Goal: Task Accomplishment & Management: Manage account settings

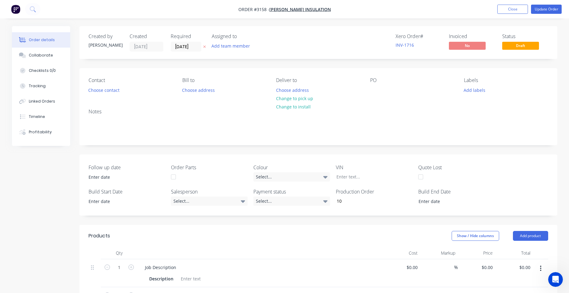
click at [13, 8] on img "button" at bounding box center [15, 9] width 9 height 9
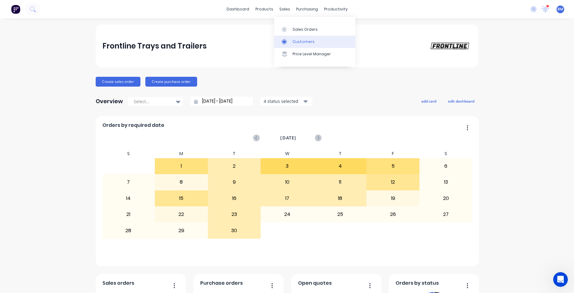
click at [302, 43] on div "Customers" at bounding box center [304, 42] width 22 height 6
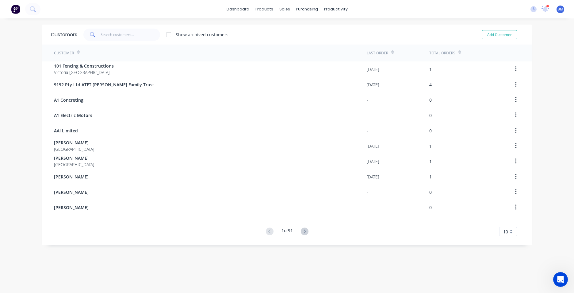
click at [17, 7] on img at bounding box center [15, 9] width 9 height 9
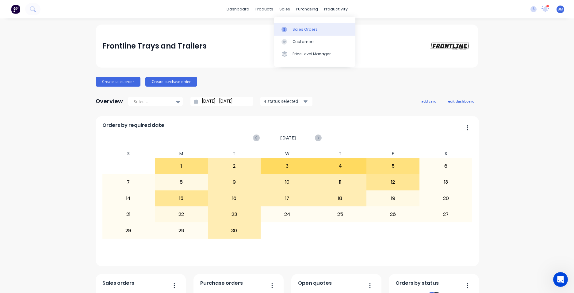
click at [303, 31] on div "Sales Orders" at bounding box center [305, 30] width 25 height 6
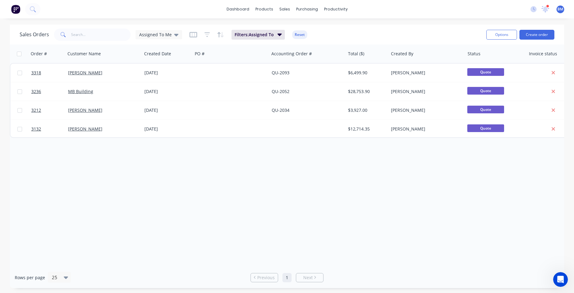
click at [148, 33] on span "Assigned To Me" at bounding box center [155, 34] width 33 height 6
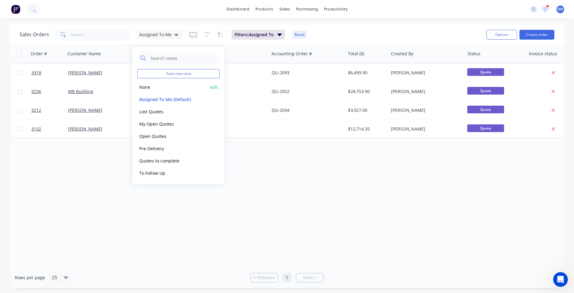
click at [163, 84] on button "None" at bounding box center [172, 86] width 70 height 7
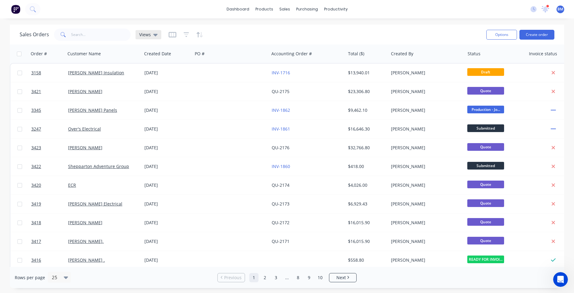
drag, startPoint x: 155, startPoint y: 40, endPoint x: 154, endPoint y: 36, distance: 4.3
click at [154, 36] on div "Sales Orders Views" at bounding box center [91, 35] width 142 height 12
drag, startPoint x: 154, startPoint y: 36, endPoint x: 151, endPoint y: 47, distance: 11.1
click at [154, 32] on icon at bounding box center [155, 34] width 4 height 7
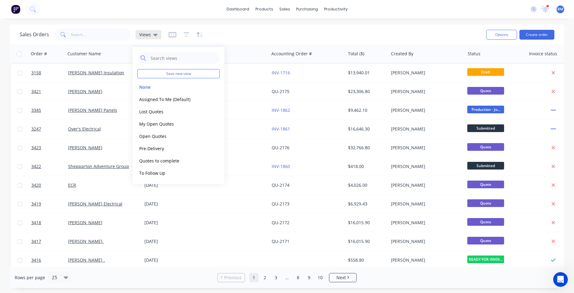
click at [151, 36] on div "Views" at bounding box center [148, 35] width 18 height 6
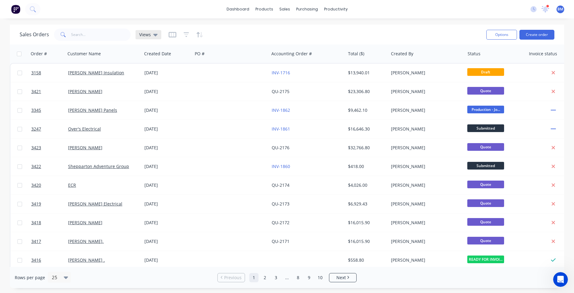
click at [150, 35] on span "Views" at bounding box center [145, 34] width 12 height 6
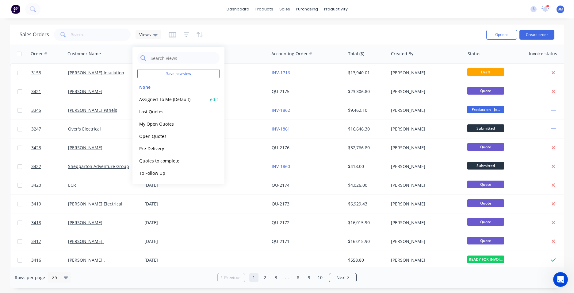
click at [155, 96] on button "Assigned To Me (Default)" at bounding box center [172, 99] width 70 height 7
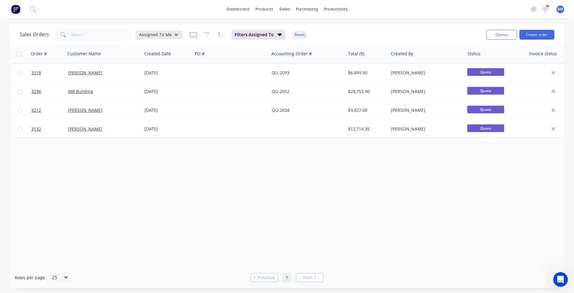
click at [177, 35] on div "Assigned To Me" at bounding box center [159, 34] width 47 height 9
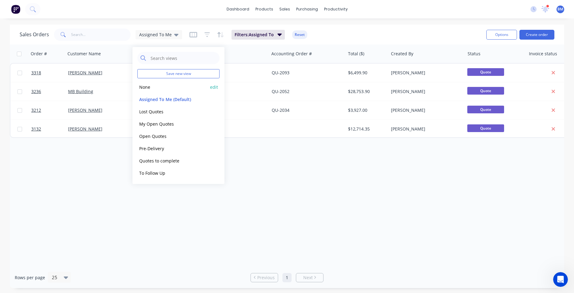
click at [144, 86] on button "None" at bounding box center [172, 86] width 70 height 7
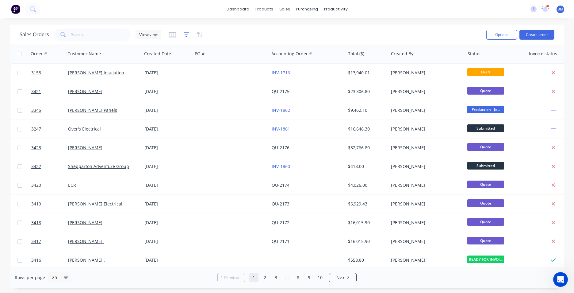
click at [184, 36] on icon "button" at bounding box center [187, 35] width 6 height 6
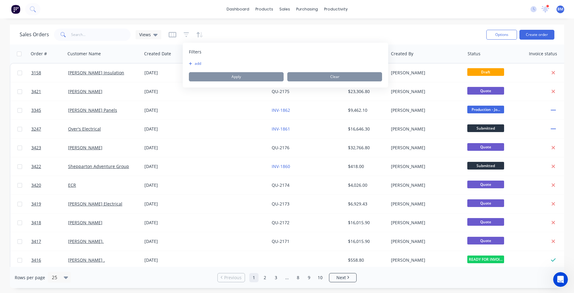
click at [194, 61] on button "add" at bounding box center [196, 63] width 15 height 5
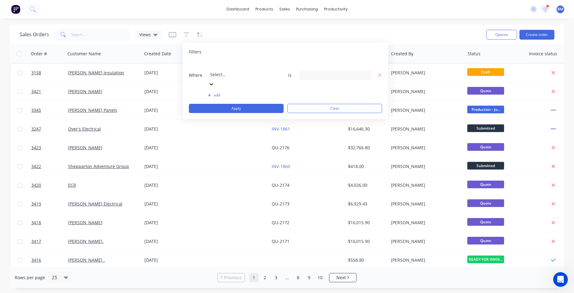
click at [222, 67] on div at bounding box center [254, 66] width 88 height 8
click at [350, 71] on div "5 Follow up Name selected" at bounding box center [336, 75] width 72 height 9
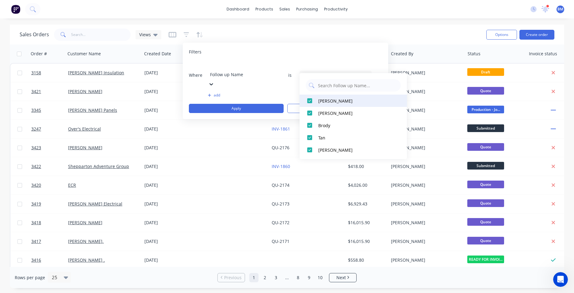
click at [311, 99] on div at bounding box center [310, 100] width 12 height 12
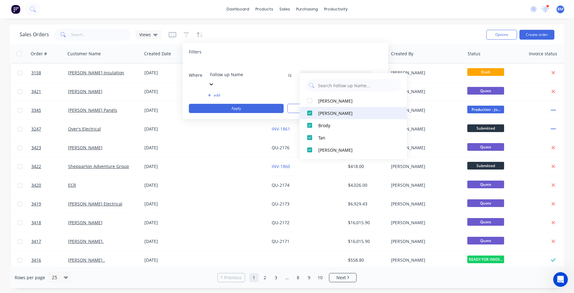
click at [310, 113] on div at bounding box center [310, 113] width 12 height 12
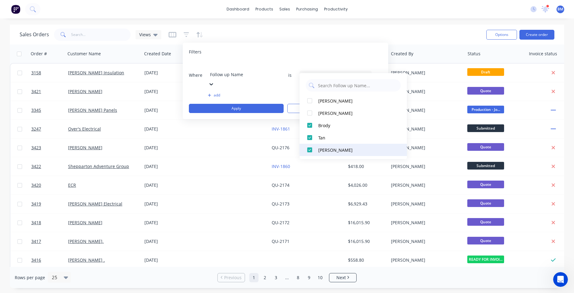
drag, startPoint x: 309, startPoint y: 134, endPoint x: 313, endPoint y: 146, distance: 12.8
click at [310, 136] on div at bounding box center [310, 137] width 12 height 12
click at [312, 149] on div at bounding box center [310, 150] width 12 height 12
click at [215, 93] on button "add" at bounding box center [244, 95] width 72 height 5
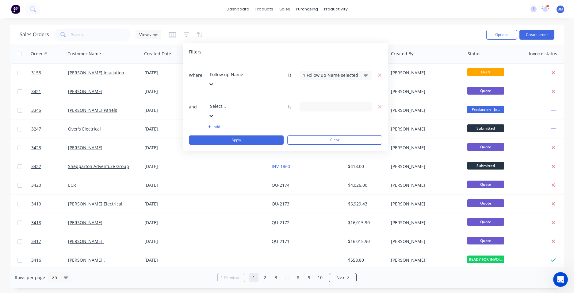
click at [233, 94] on div at bounding box center [254, 98] width 88 height 8
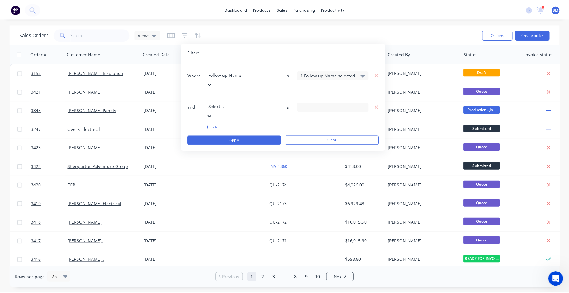
scroll to position [274, 0]
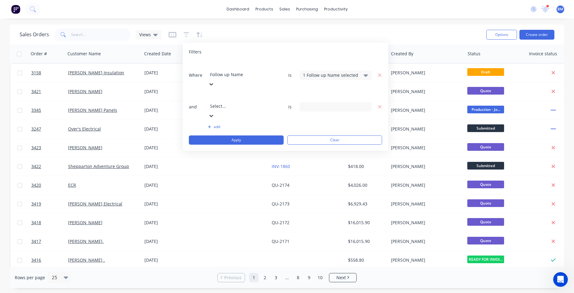
click at [340, 103] on div "Select To Follow Up" at bounding box center [331, 106] width 56 height 6
click at [320, 98] on div "Checked" at bounding box center [355, 97] width 74 height 6
click at [262, 135] on button "Apply" at bounding box center [236, 139] width 95 height 9
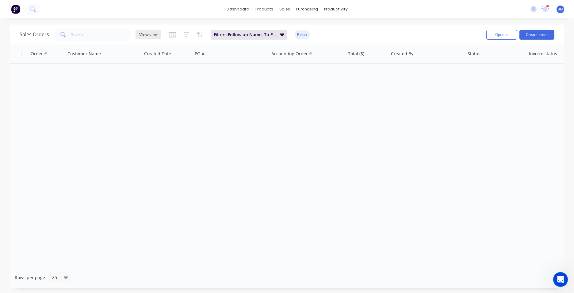
click at [148, 33] on span "Views" at bounding box center [145, 34] width 12 height 6
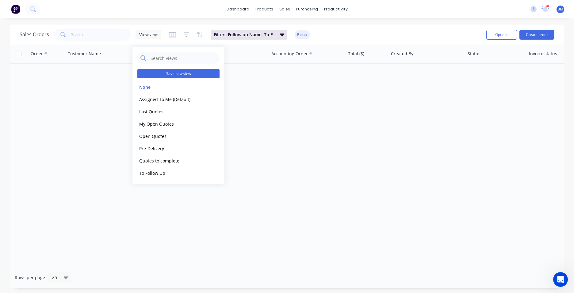
click at [169, 76] on button "Save new view" at bounding box center [178, 73] width 82 height 9
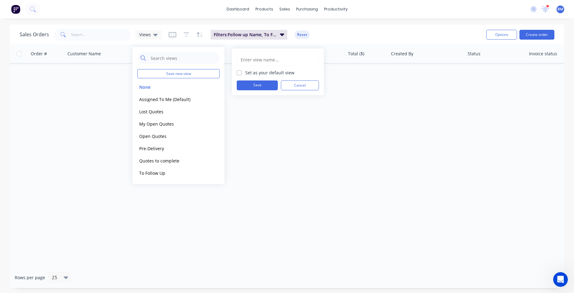
click at [280, 57] on input "text" at bounding box center [277, 60] width 75 height 12
type input "MY follow up"
click at [245, 72] on label "Set as your default view" at bounding box center [269, 72] width 49 height 6
click at [241, 72] on input "Set as your default view" at bounding box center [239, 72] width 5 height 6
checkbox input "true"
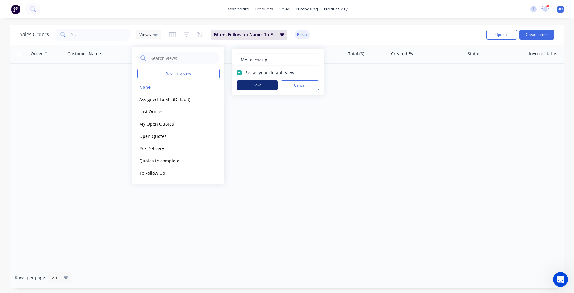
click at [248, 83] on button "Save" at bounding box center [257, 85] width 41 height 10
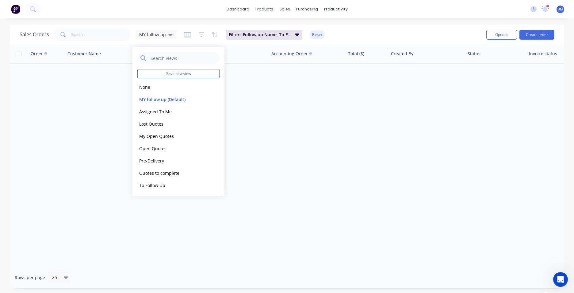
click at [322, 134] on div "Order # Customer Name Created Date PO # Accounting Order # Total ($) Created By…" at bounding box center [287, 155] width 554 height 222
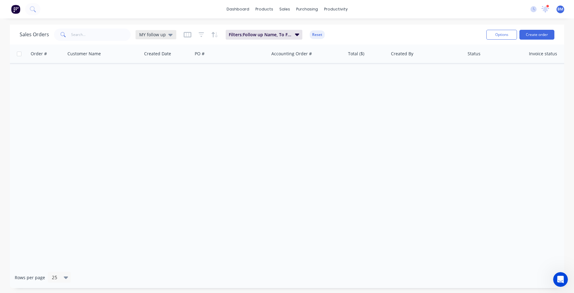
click at [166, 35] on div "MY follow up" at bounding box center [155, 35] width 33 height 6
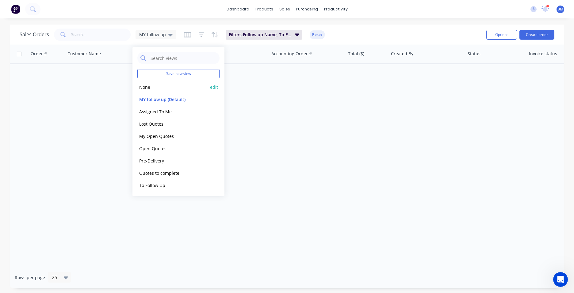
click at [149, 86] on button "None" at bounding box center [172, 86] width 70 height 7
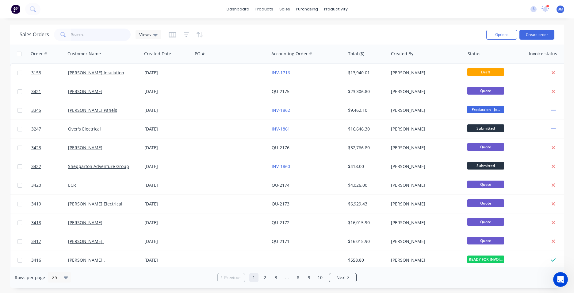
click at [101, 35] on input "text" at bounding box center [101, 35] width 60 height 12
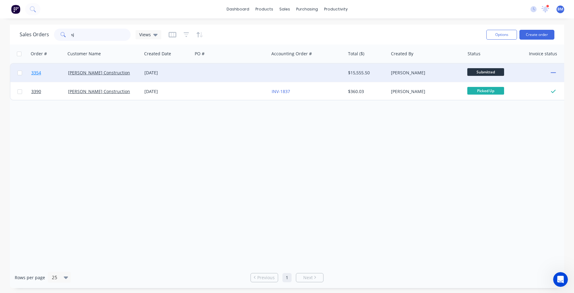
type input "sj"
click at [37, 73] on span "3354" at bounding box center [36, 73] width 10 height 6
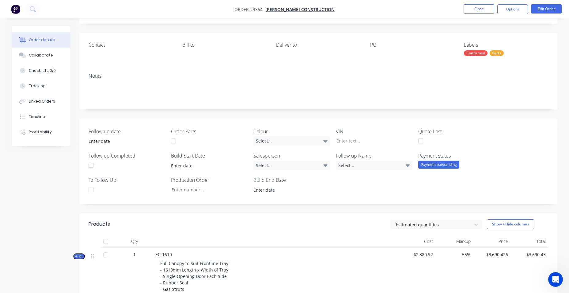
scroll to position [61, 0]
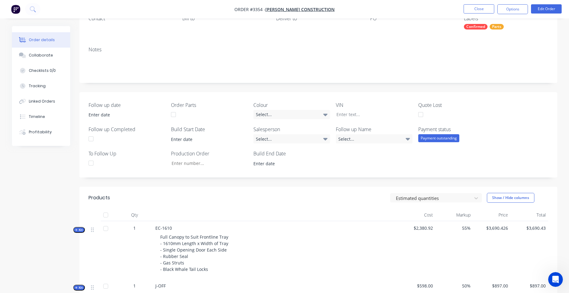
click at [90, 165] on div at bounding box center [91, 163] width 12 height 12
click at [317, 140] on div "Select..." at bounding box center [292, 138] width 77 height 9
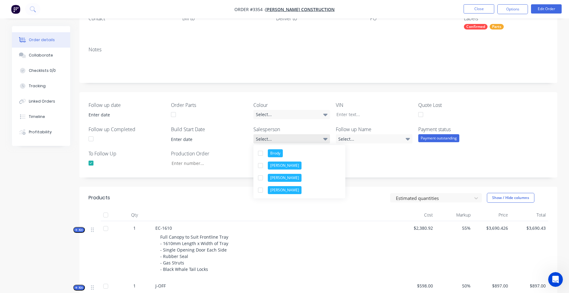
click at [317, 140] on div "Select..." at bounding box center [292, 138] width 77 height 9
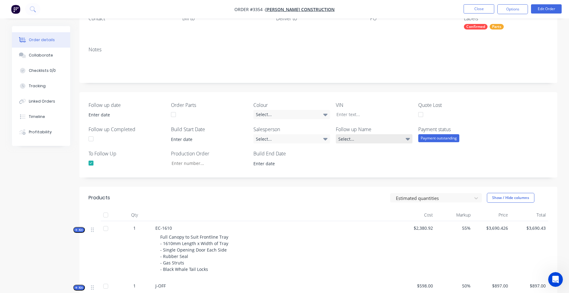
click at [388, 135] on div "Select..." at bounding box center [374, 138] width 77 height 9
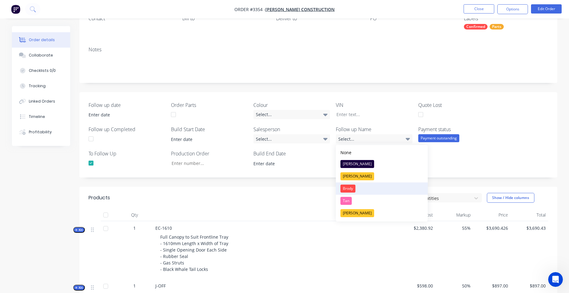
click at [355, 189] on div "Brody" at bounding box center [348, 188] width 15 height 8
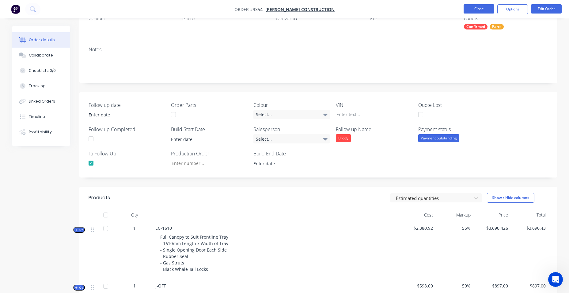
click at [487, 5] on button "Close" at bounding box center [479, 8] width 31 height 9
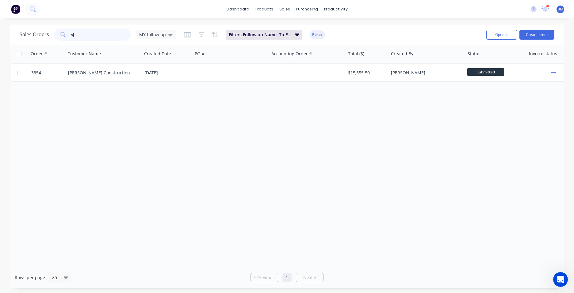
drag, startPoint x: 79, startPoint y: 38, endPoint x: -118, endPoint y: 37, distance: 196.6
click at [0, 37] on html "dashboard products sales purchasing productivity dashboard products Product Cat…" at bounding box center [287, 146] width 574 height 293
click at [90, 33] on input "text" at bounding box center [101, 35] width 60 height 12
click at [168, 35] on icon at bounding box center [170, 34] width 4 height 7
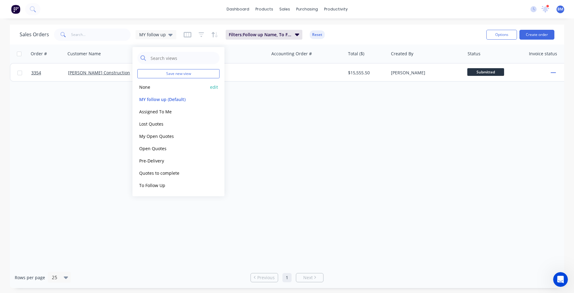
click at [151, 89] on button "None" at bounding box center [172, 86] width 70 height 7
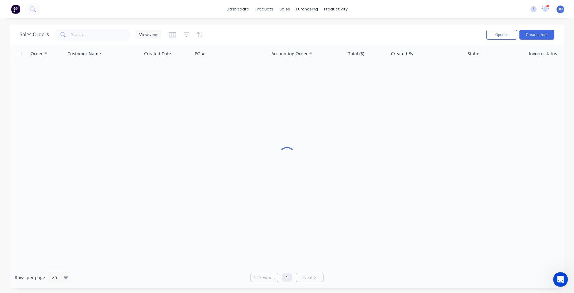
click at [156, 40] on div "Sales Orders Views" at bounding box center [91, 35] width 142 height 12
click at [152, 36] on div "Views" at bounding box center [148, 35] width 18 height 6
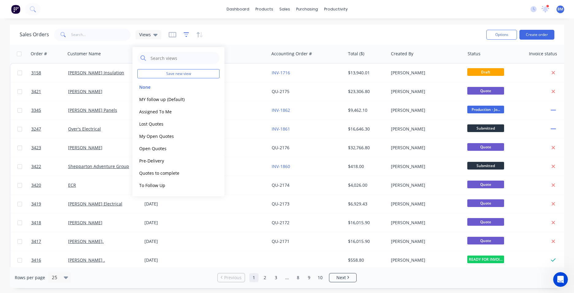
click at [185, 36] on icon "button" at bounding box center [187, 34] width 6 height 5
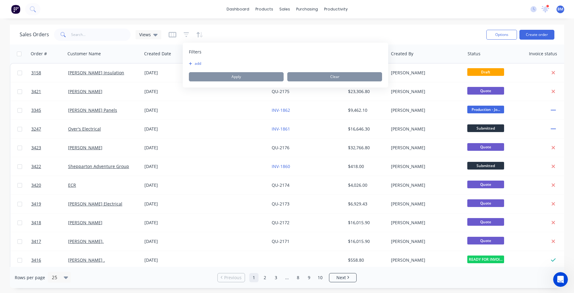
click at [197, 60] on div "Filters add Apply Clear" at bounding box center [285, 65] width 205 height 45
click at [197, 63] on button "add" at bounding box center [196, 63] width 15 height 5
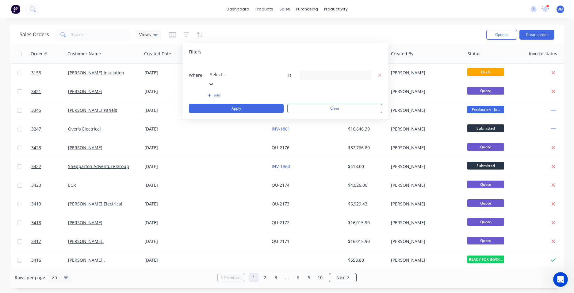
click at [237, 70] on div at bounding box center [254, 66] width 88 height 8
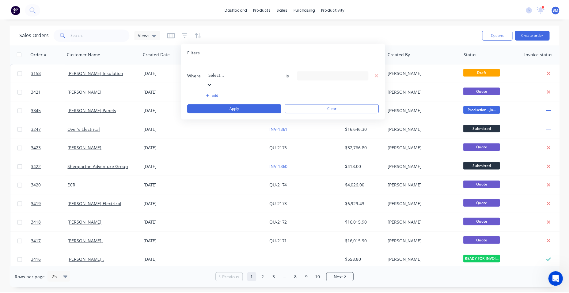
scroll to position [285, 0]
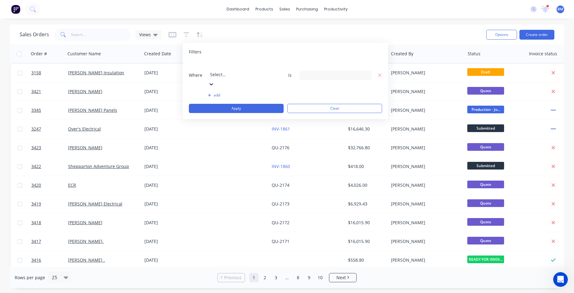
click at [326, 71] on div "23 Status selected" at bounding box center [336, 75] width 72 height 9
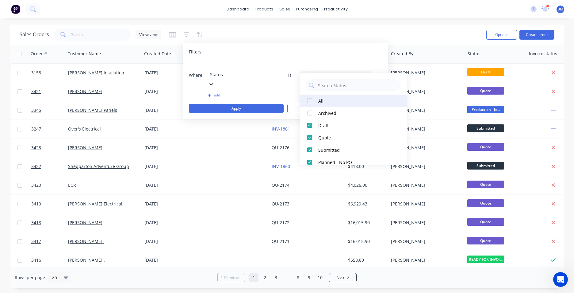
click at [309, 101] on div at bounding box center [310, 100] width 12 height 12
click at [309, 100] on div at bounding box center [310, 100] width 12 height 12
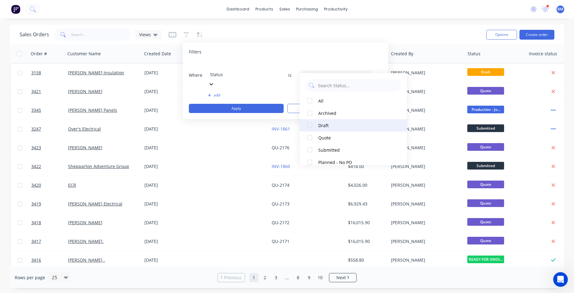
click at [312, 126] on div at bounding box center [310, 125] width 12 height 12
click at [244, 104] on button "Apply" at bounding box center [236, 108] width 95 height 9
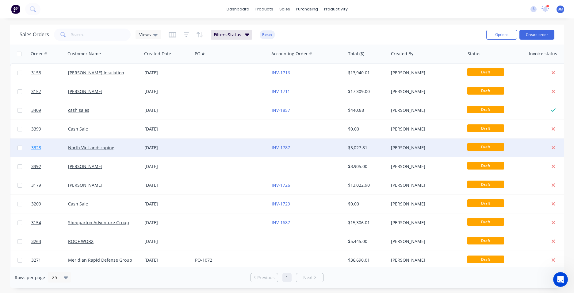
click at [36, 148] on span "3328" at bounding box center [36, 147] width 10 height 6
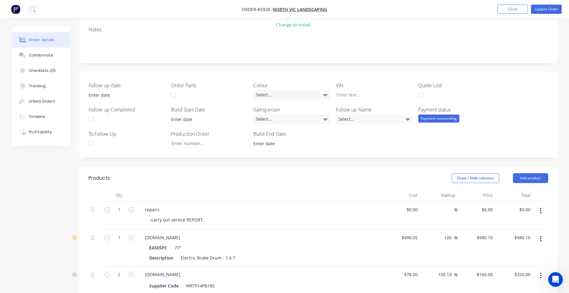
scroll to position [92, 0]
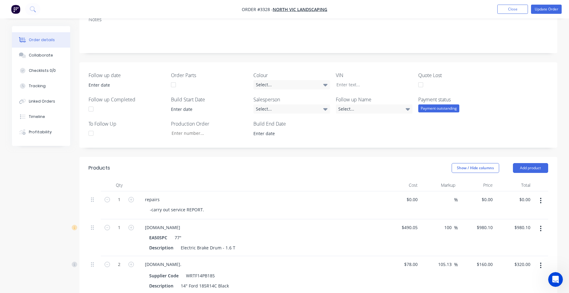
click at [92, 134] on div at bounding box center [91, 133] width 12 height 12
click at [369, 111] on div "Select..." at bounding box center [374, 108] width 77 height 9
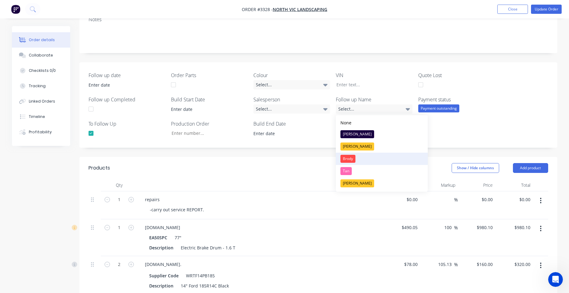
click at [359, 159] on button "Brody" at bounding box center [382, 158] width 92 height 12
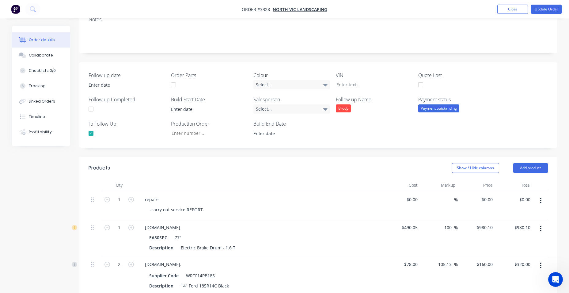
click at [391, 136] on div "Follow up date Order Parts Colour Select... VIN Quote Lost Follow up Completed …" at bounding box center [318, 104] width 478 height 85
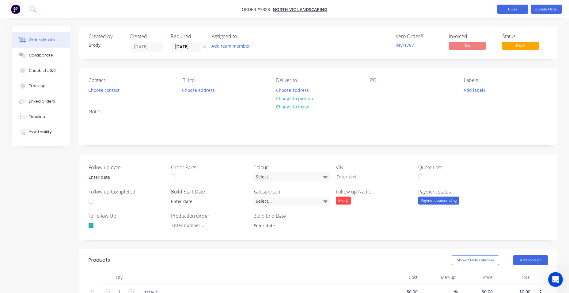
click at [520, 8] on button "Close" at bounding box center [513, 9] width 31 height 9
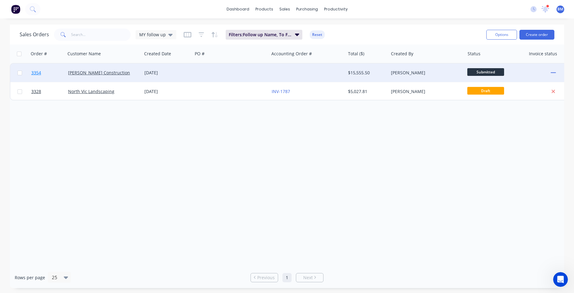
click at [35, 73] on span "3354" at bounding box center [36, 73] width 10 height 6
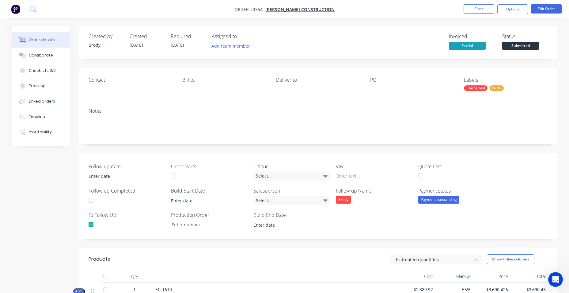
click at [90, 226] on div at bounding box center [91, 224] width 12 height 12
click at [339, 200] on div "Brody" at bounding box center [343, 199] width 15 height 8
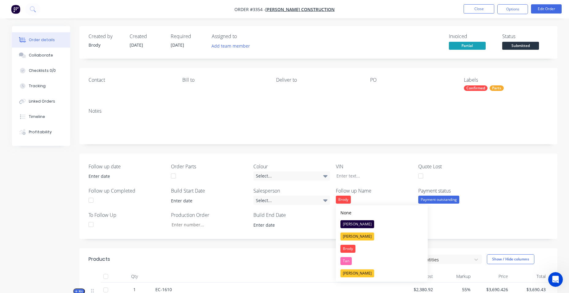
click at [339, 200] on div "Brody" at bounding box center [343, 199] width 15 height 8
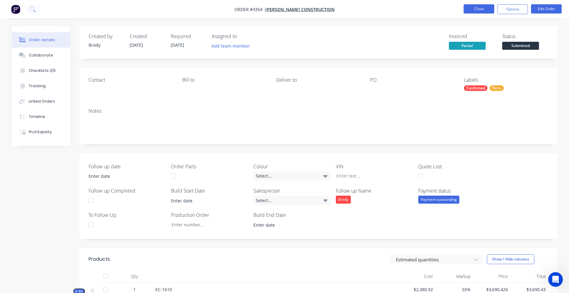
click at [482, 10] on button "Close" at bounding box center [479, 8] width 31 height 9
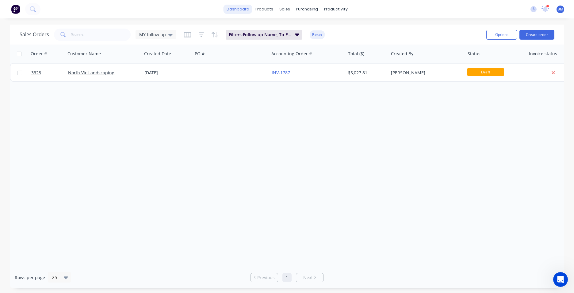
click at [236, 10] on link "dashboard" at bounding box center [238, 9] width 29 height 9
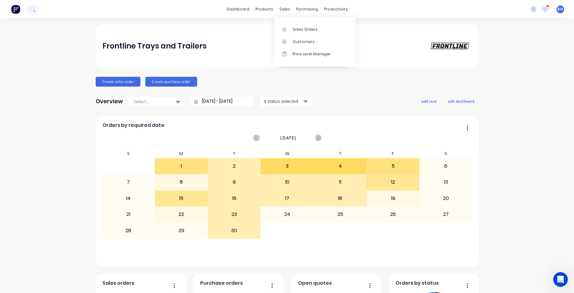
drag, startPoint x: 286, startPoint y: 10, endPoint x: 286, endPoint y: 18, distance: 7.7
click at [286, 10] on div "sales" at bounding box center [284, 9] width 17 height 9
click at [290, 31] on div at bounding box center [286, 30] width 9 height 6
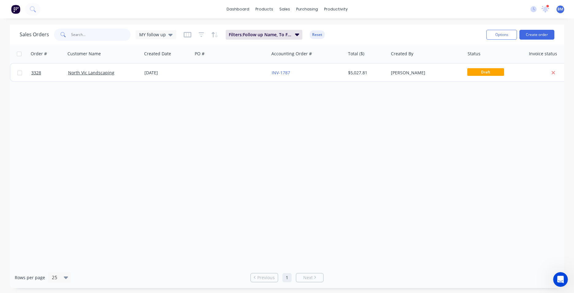
click at [104, 36] on input "text" at bounding box center [101, 35] width 60 height 12
type input "l"
type input "j"
type input "in"
click at [169, 36] on icon at bounding box center [170, 34] width 4 height 7
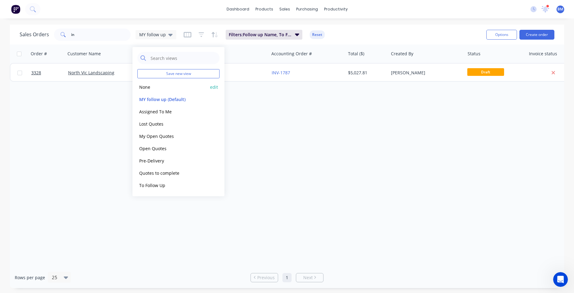
click at [159, 89] on button "None" at bounding box center [172, 86] width 70 height 7
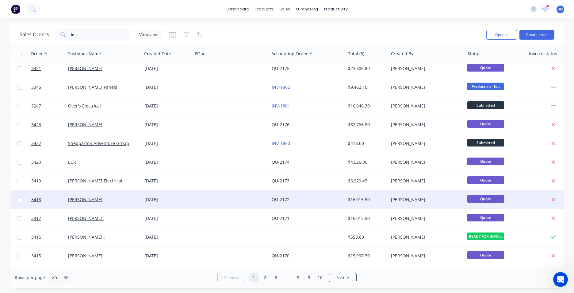
scroll to position [61, 0]
